Goal: Check status: Check status

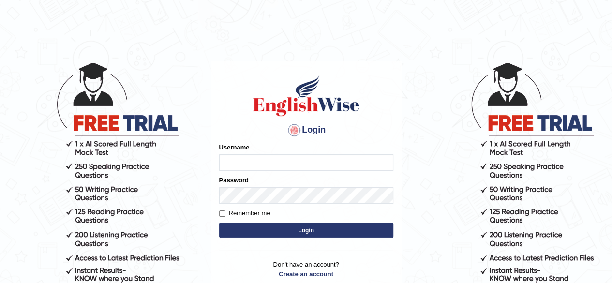
type input "[PERSON_NAME]"
click at [292, 231] on button "Login" at bounding box center [306, 230] width 174 height 15
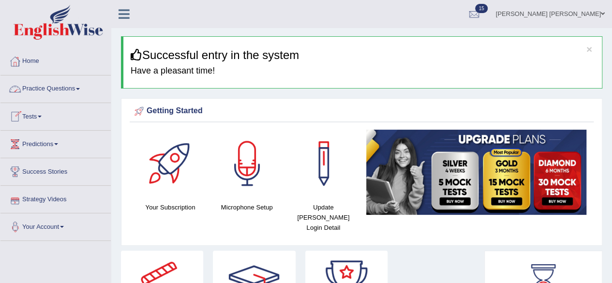
click at [36, 114] on link "Tests" at bounding box center [55, 115] width 110 height 24
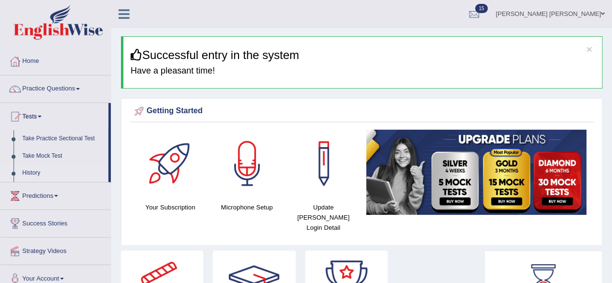
click at [29, 172] on link "History" at bounding box center [63, 173] width 90 height 17
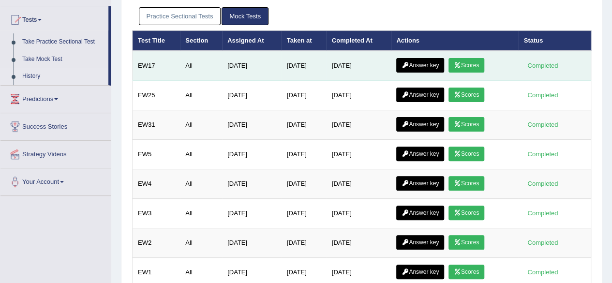
click at [474, 62] on link "Scores" at bounding box center [467, 65] width 36 height 15
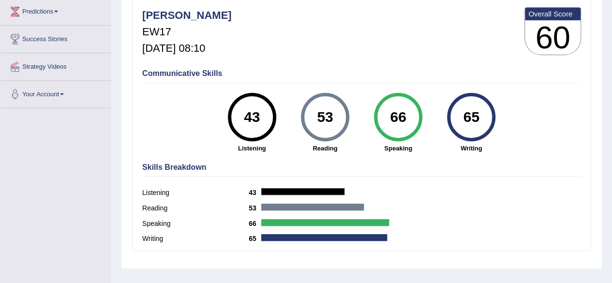
scroll to position [194, 0]
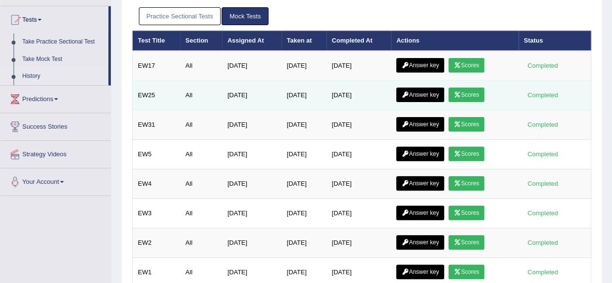
click at [480, 90] on link "Scores" at bounding box center [467, 95] width 36 height 15
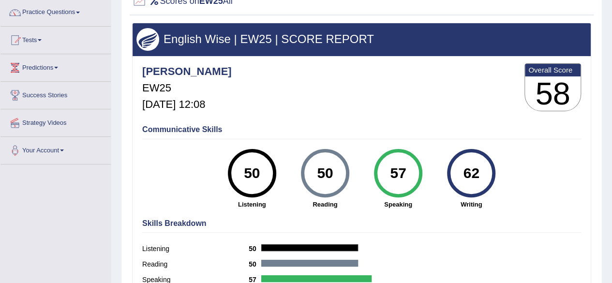
scroll to position [145, 0]
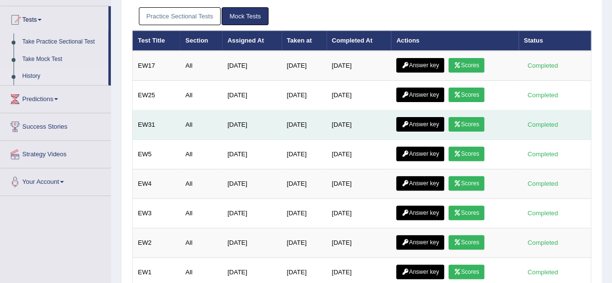
click at [476, 121] on link "Scores" at bounding box center [467, 124] width 36 height 15
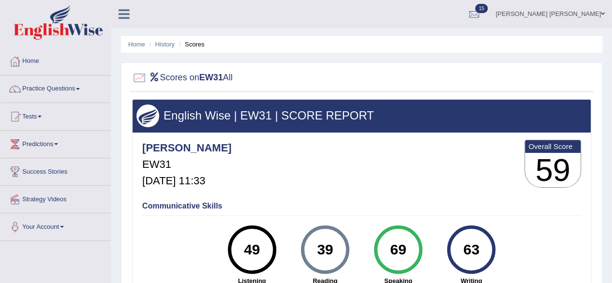
scroll to position [48, 0]
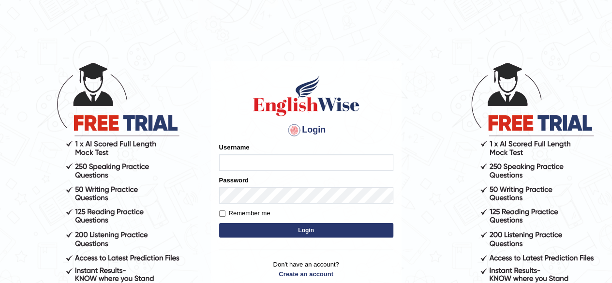
type input "Shamim"
click at [312, 228] on button "Login" at bounding box center [306, 230] width 174 height 15
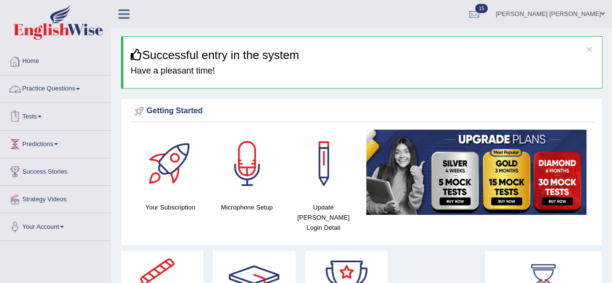
click at [45, 111] on link "Tests" at bounding box center [55, 115] width 110 height 24
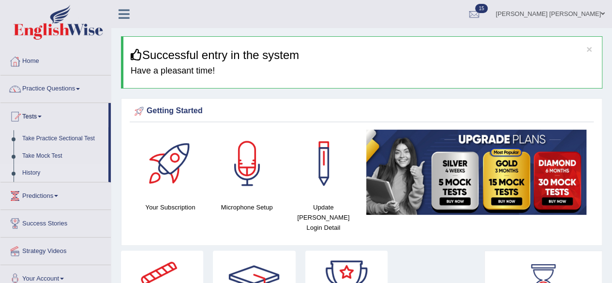
click at [30, 166] on link "History" at bounding box center [63, 173] width 90 height 17
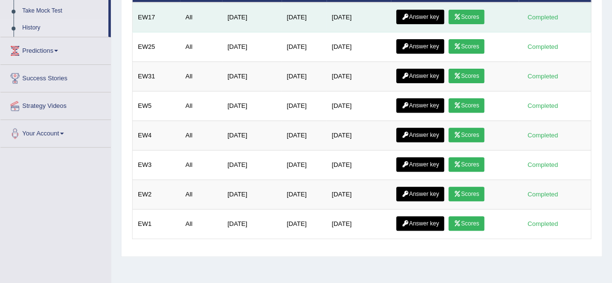
click at [476, 13] on link "Scores" at bounding box center [467, 17] width 36 height 15
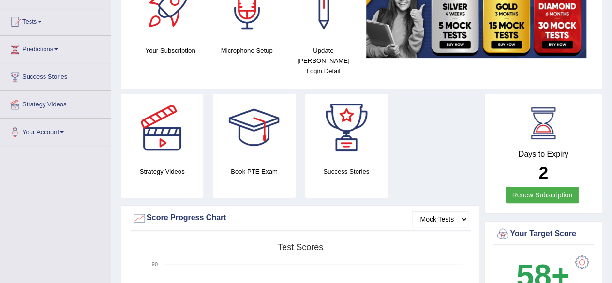
scroll to position [94, 0]
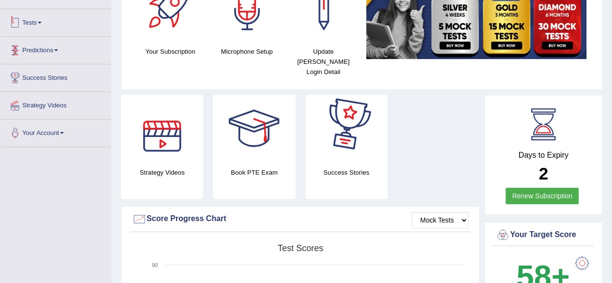
click at [40, 20] on link "Tests" at bounding box center [55, 21] width 110 height 24
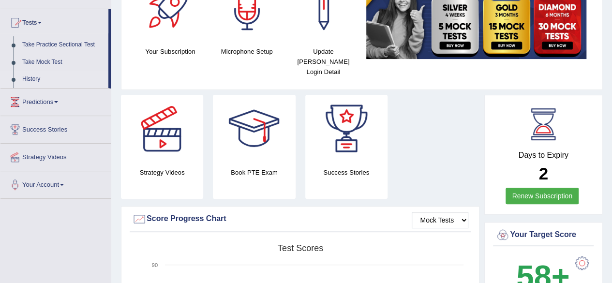
click at [30, 77] on link "History" at bounding box center [63, 79] width 90 height 17
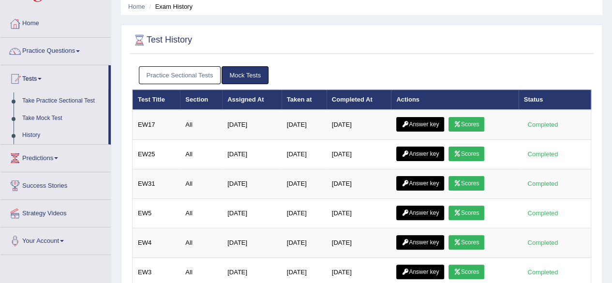
scroll to position [37, 0]
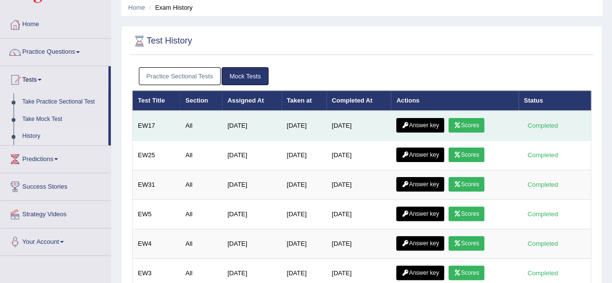
click at [294, 123] on td "[DATE]" at bounding box center [304, 126] width 45 height 30
click at [223, 122] on td "[DATE]" at bounding box center [252, 126] width 60 height 30
click at [502, 121] on td "Answer key Scores" at bounding box center [454, 126] width 127 height 30
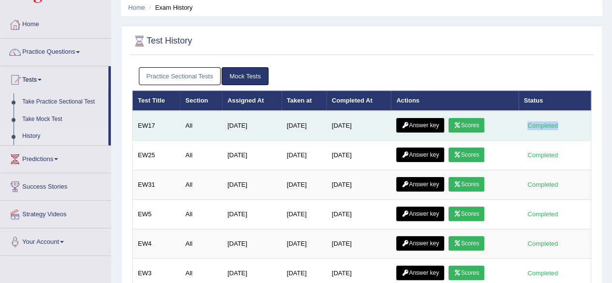
click at [474, 123] on link "Scores" at bounding box center [467, 125] width 36 height 15
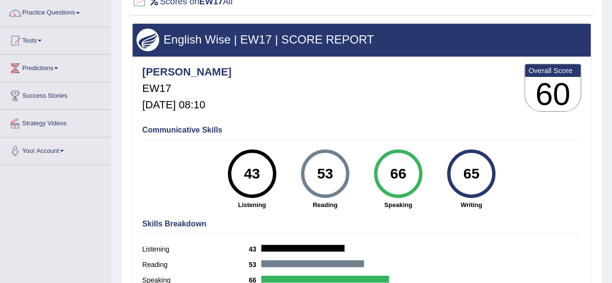
scroll to position [76, 0]
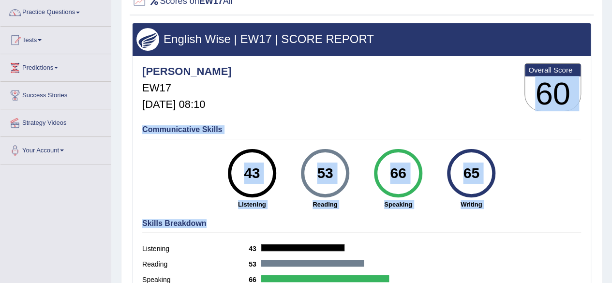
drag, startPoint x: 540, startPoint y: 91, endPoint x: 506, endPoint y: 227, distance: 140.1
click at [506, 61] on div "Shamim EW17 Sep 22, 2025, 08:10 Overall Score 60 Communicative Skills 43 Listen…" at bounding box center [362, 58] width 458 height 5
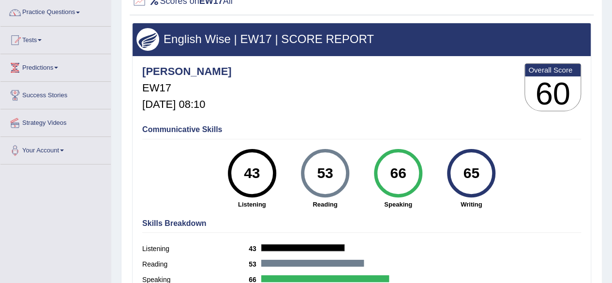
click at [506, 227] on div "Skills Breakdown Listening 43 Reading 53 Speaking 66 Writing 65" at bounding box center [362, 260] width 444 height 92
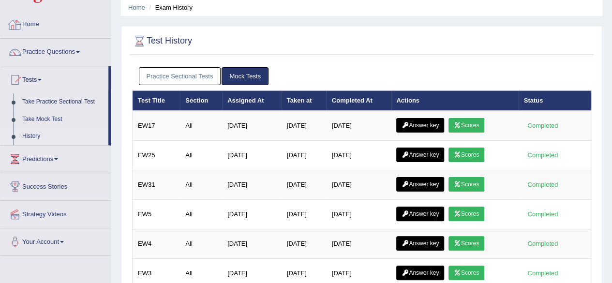
click at [17, 24] on div at bounding box center [15, 24] width 15 height 15
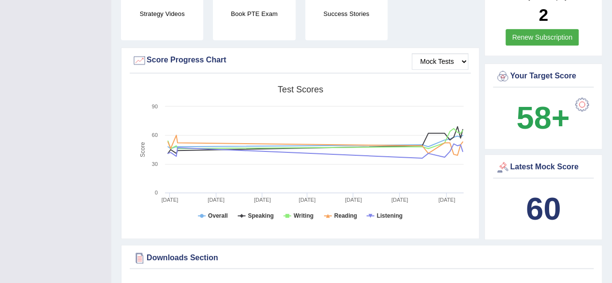
scroll to position [253, 0]
click at [503, 160] on div at bounding box center [503, 167] width 15 height 15
